Goal: Task Accomplishment & Management: Manage account settings

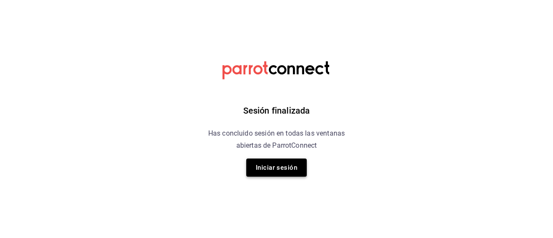
click at [268, 176] on button "Iniciar sesión" at bounding box center [276, 168] width 60 height 18
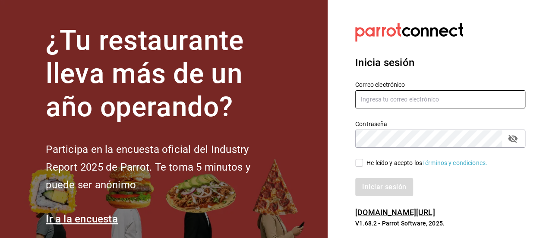
click at [428, 101] on input "text" at bounding box center [440, 99] width 170 height 18
type input "dayannajimennez@gmail.com"
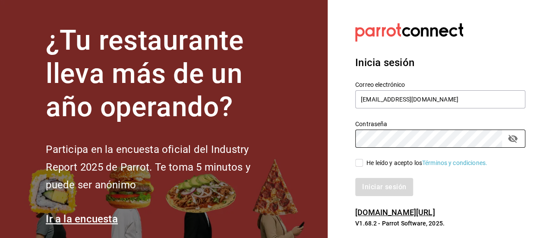
click at [359, 164] on input "He leído y acepto los Términos y condiciones." at bounding box center [359, 163] width 8 height 8
checkbox input "true"
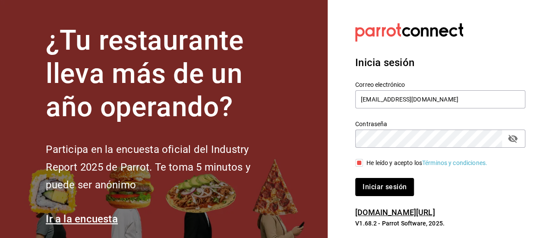
click at [385, 190] on button "Iniciar sesión" at bounding box center [384, 187] width 59 height 18
